Goal: Transaction & Acquisition: Purchase product/service

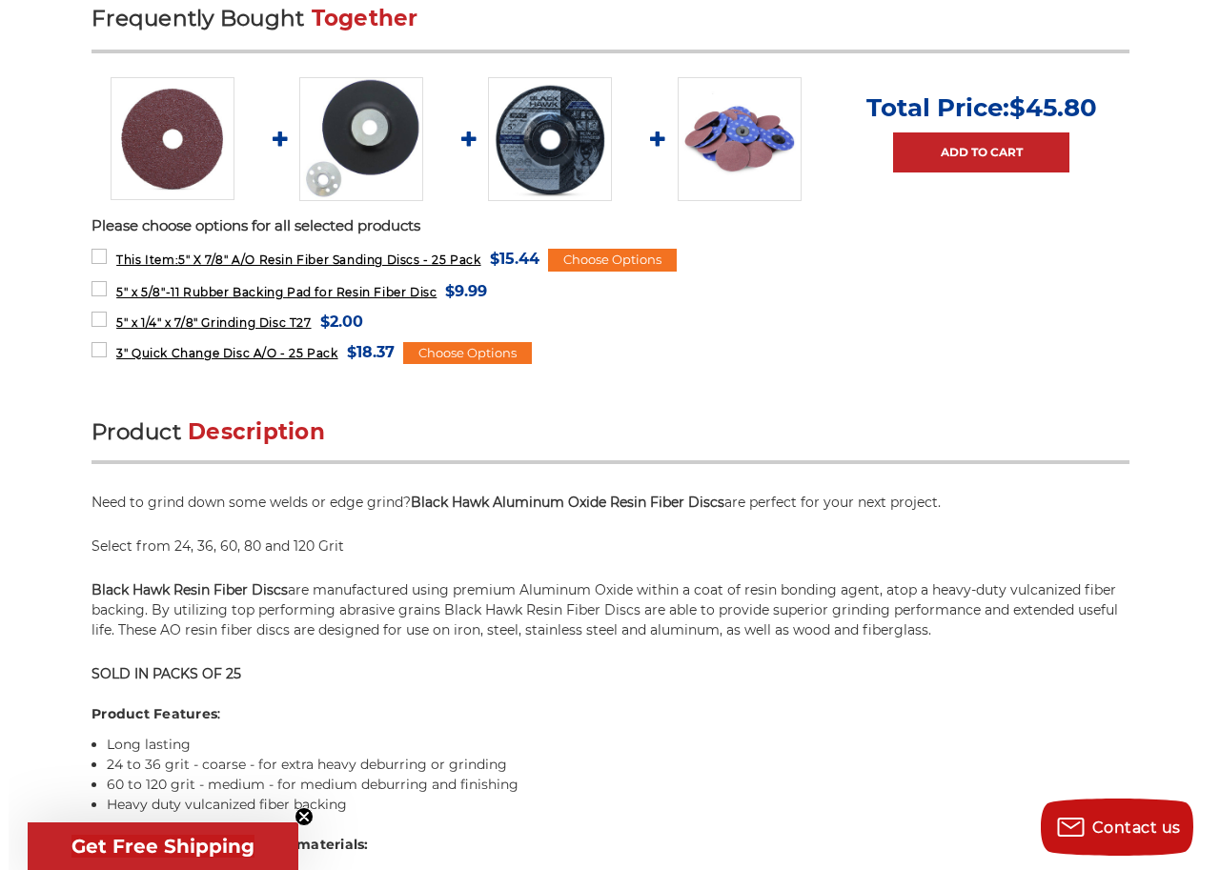
scroll to position [858, 0]
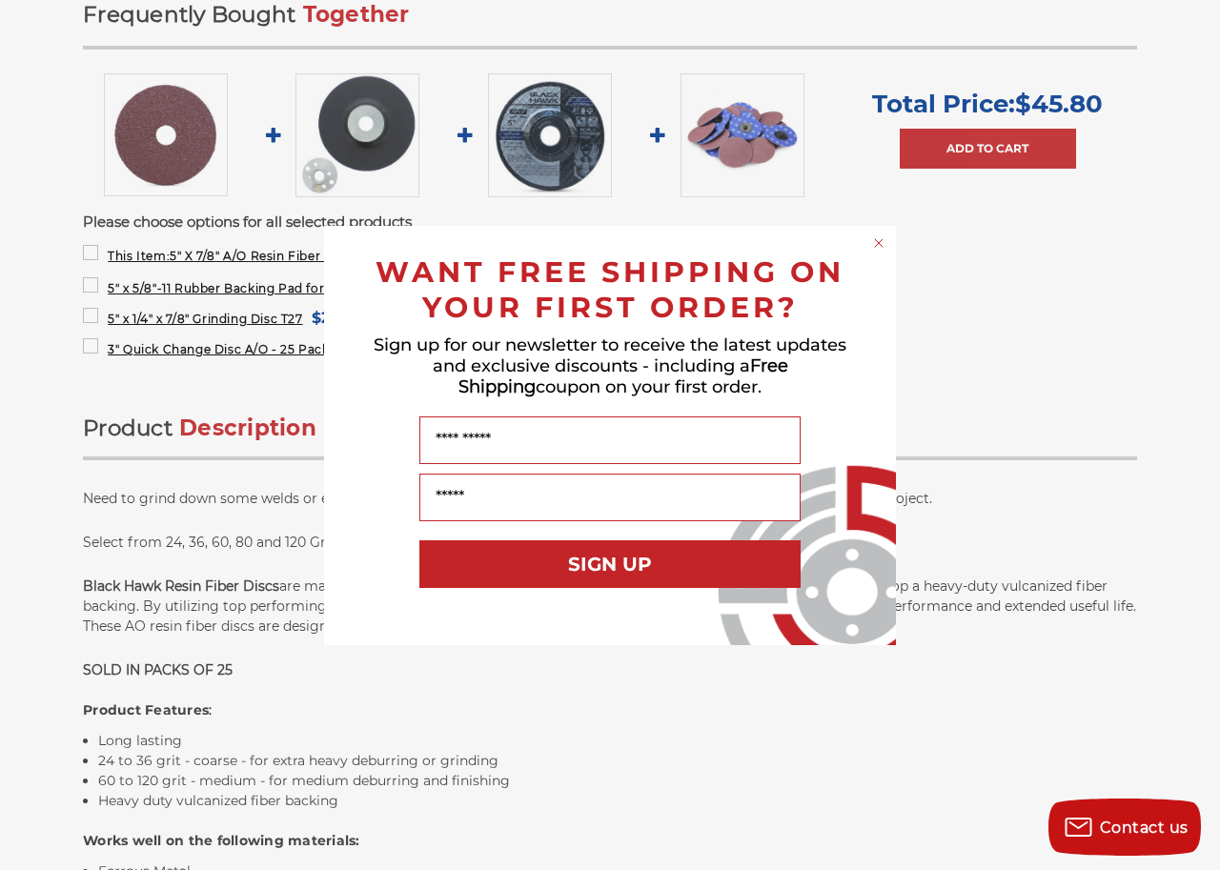
click at [880, 241] on icon "Close dialog" at bounding box center [879, 243] width 8 height 8
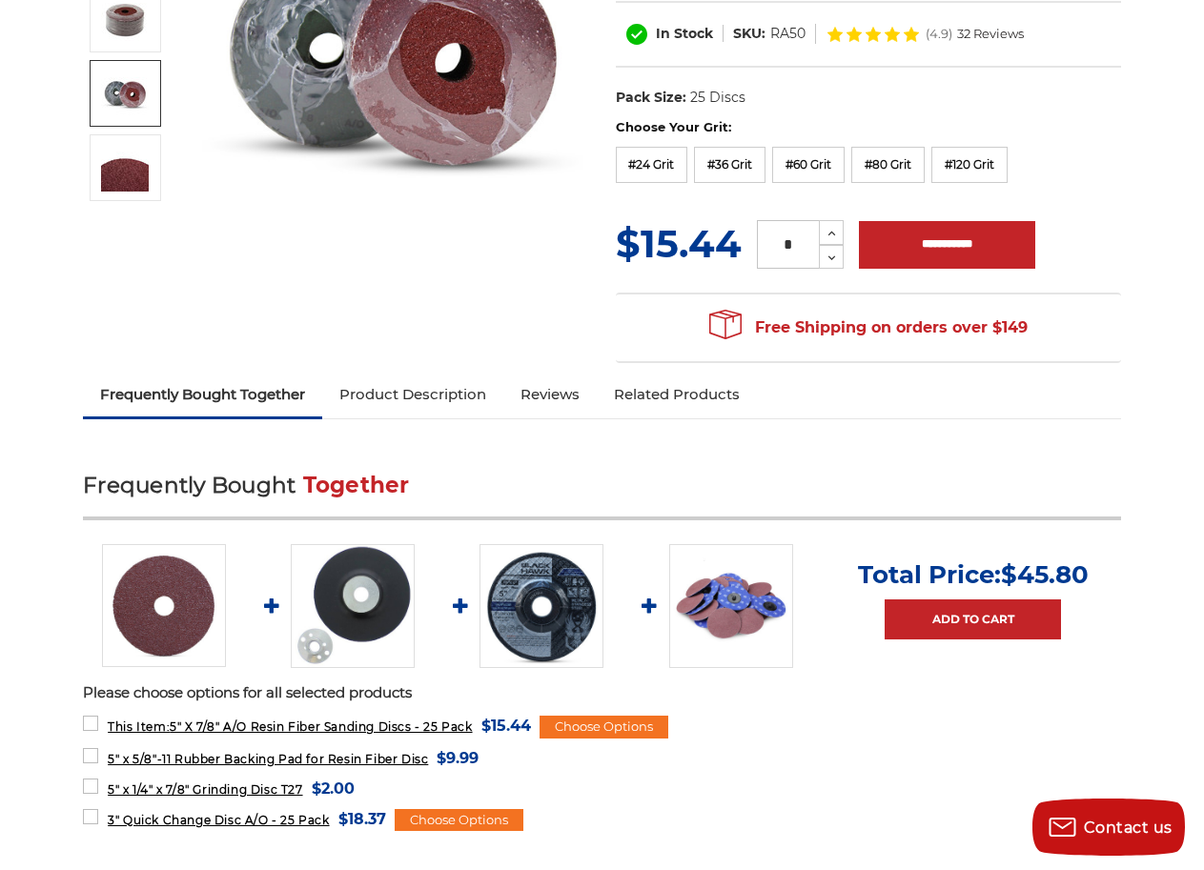
scroll to position [0, 0]
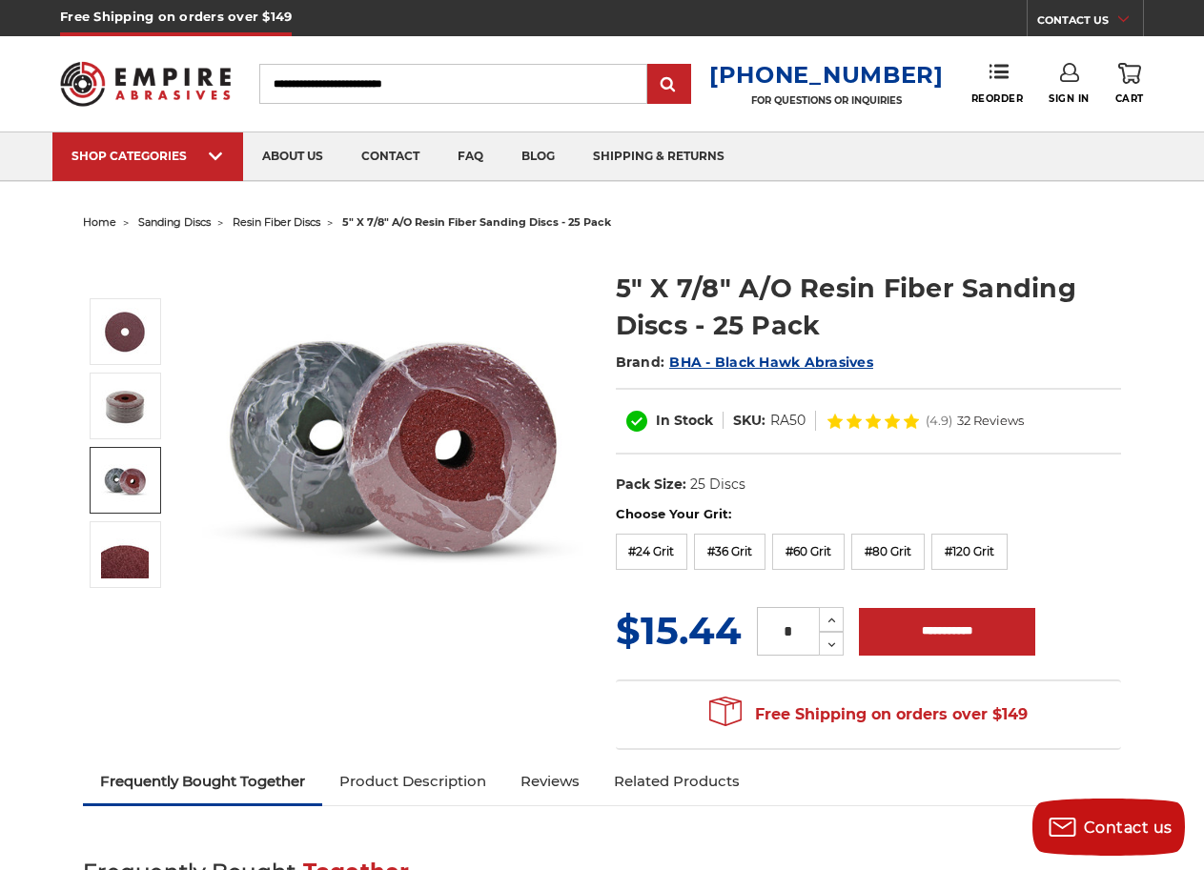
click at [493, 90] on input "Search" at bounding box center [453, 84] width 388 height 40
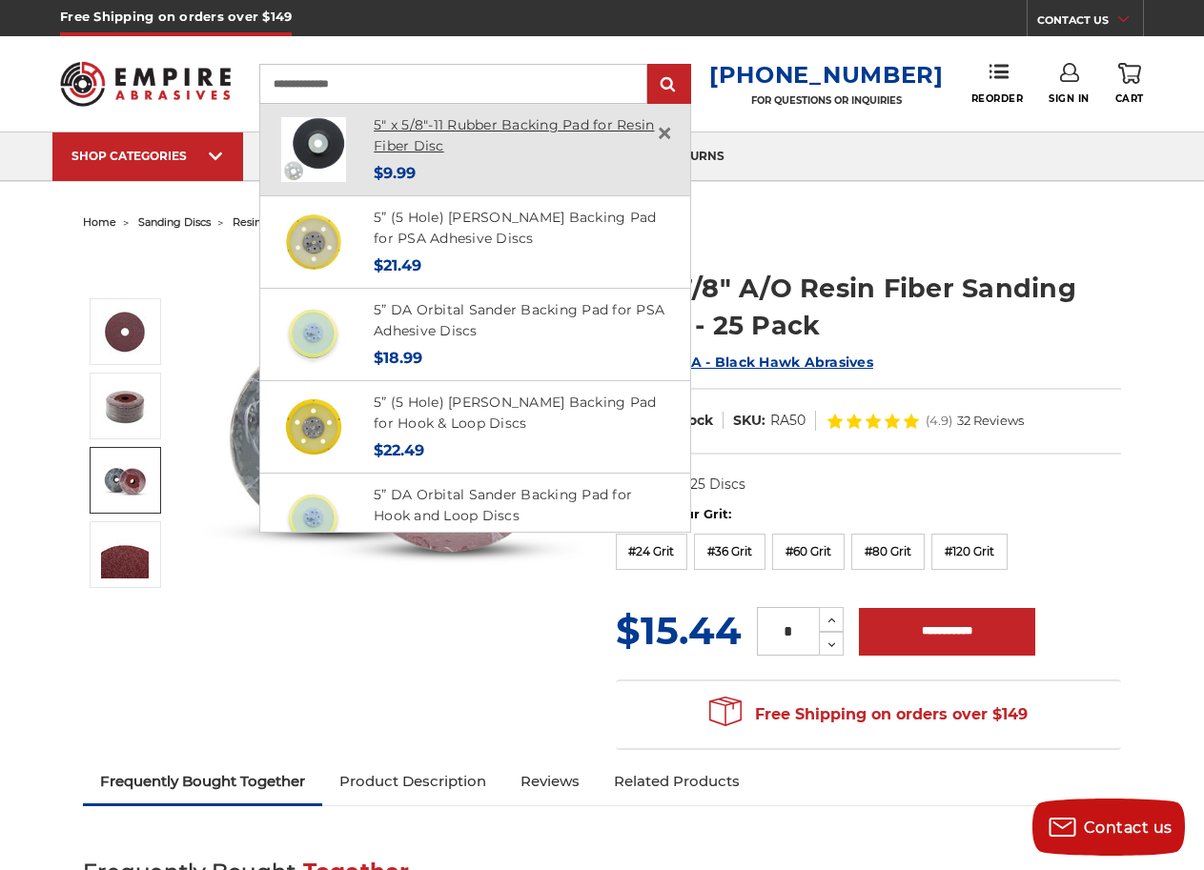
type input "**********"
click at [500, 125] on link "5" x 5/8"-11 Rubber Backing Pad for Resin Fiber Disc" at bounding box center [514, 135] width 280 height 39
